Goal: Task Accomplishment & Management: Manage account settings

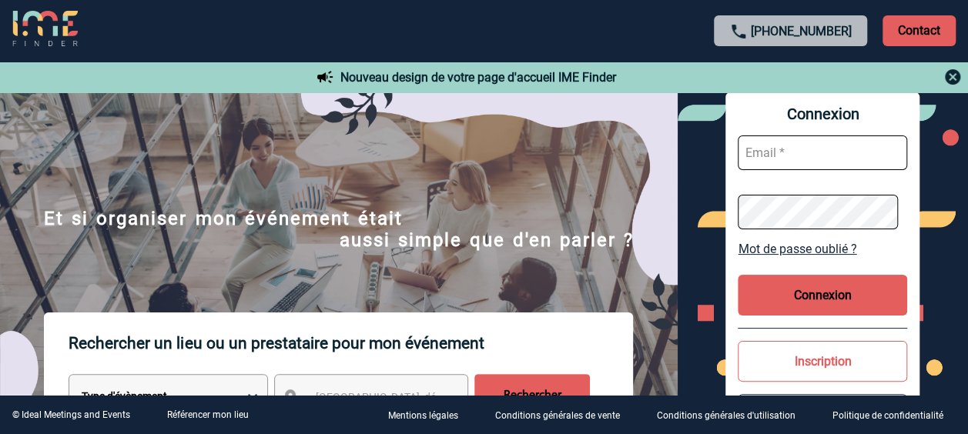
click at [789, 156] on input "text" at bounding box center [822, 153] width 169 height 35
type input "valerie.gangloff@capgemini.com"
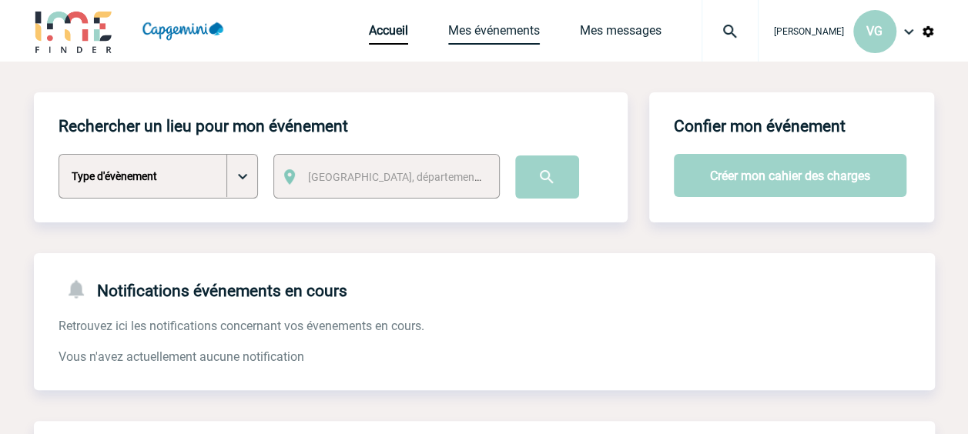
click at [489, 27] on link "Mes événements" at bounding box center [494, 34] width 92 height 22
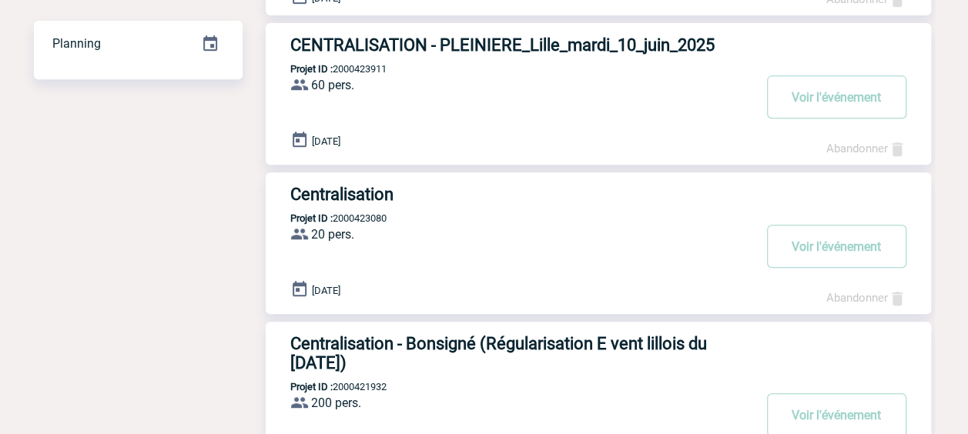
scroll to position [208, 0]
